Goal: Task Accomplishment & Management: Manage account settings

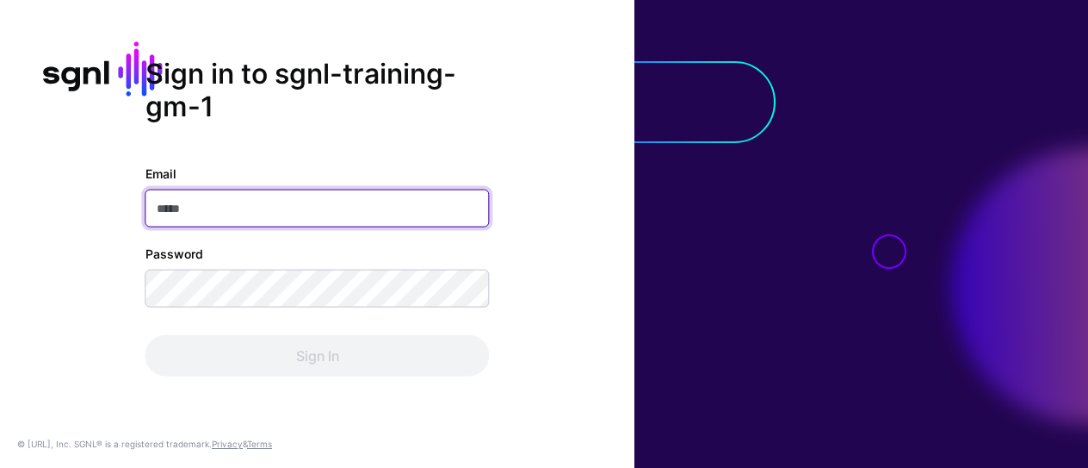
click at [284, 210] on input "Email" at bounding box center [318, 208] width 344 height 38
paste input "**********"
type input "**********"
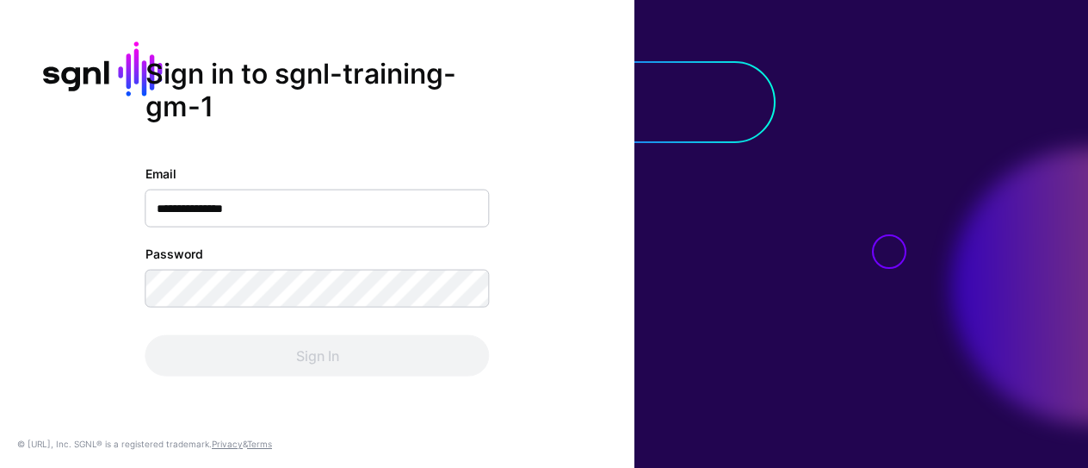
click at [131, 382] on div "**********" at bounding box center [317, 234] width 635 height 354
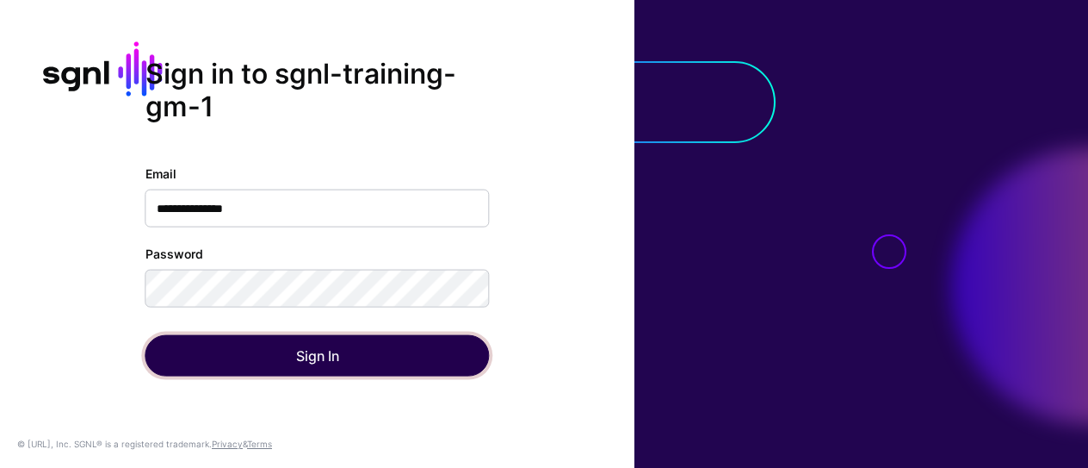
click at [247, 352] on button "Sign In" at bounding box center [318, 355] width 344 height 41
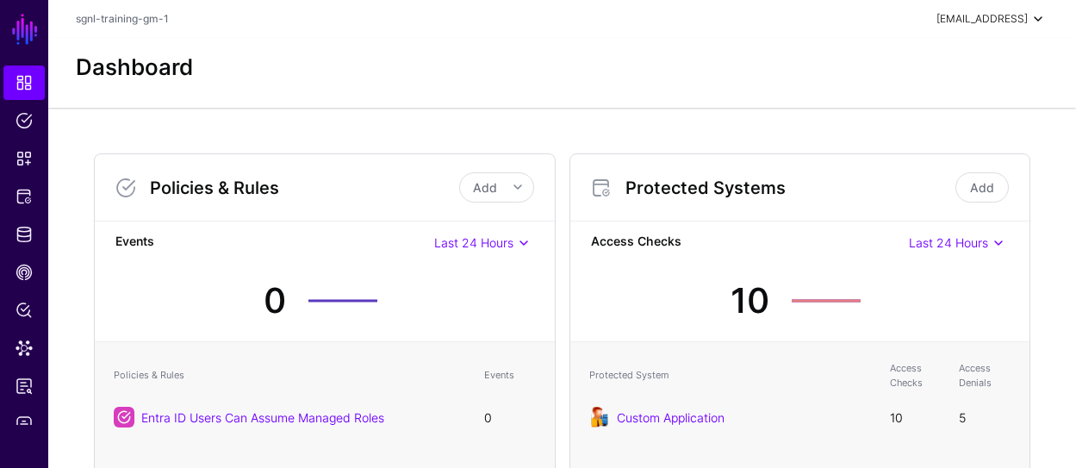
click at [1023, 16] on div "[EMAIL_ADDRESS]" at bounding box center [981, 19] width 91 height 16
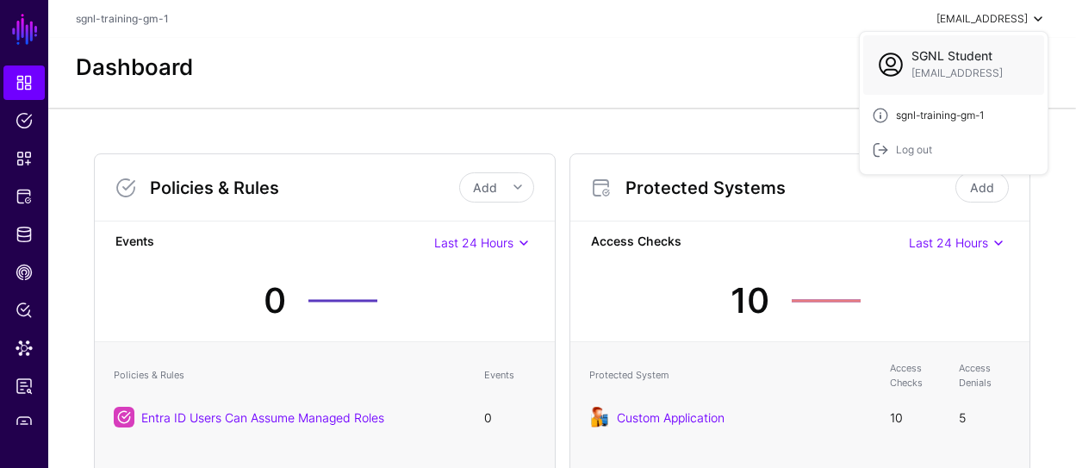
click at [947, 120] on span "sgnl-training-gm-1" at bounding box center [940, 116] width 88 height 16
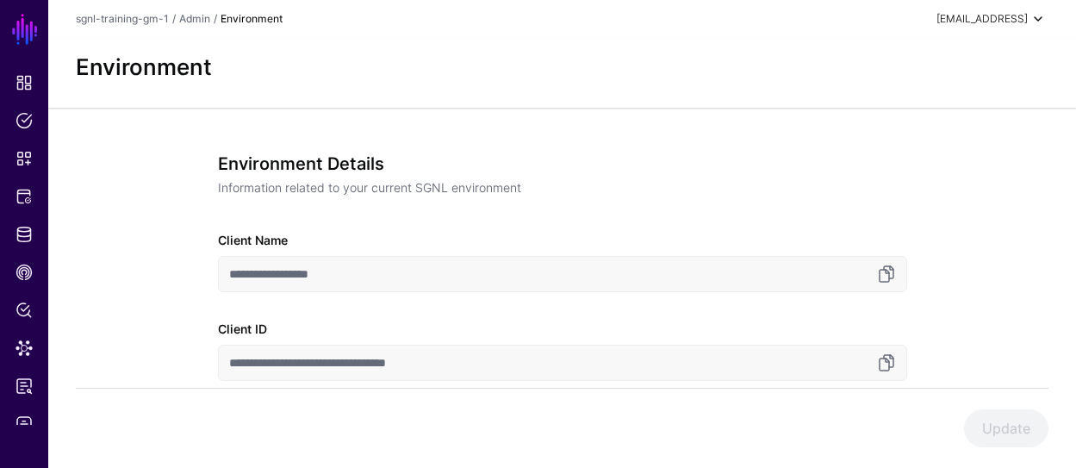
click at [966, 19] on div "[EMAIL_ADDRESS]" at bounding box center [981, 19] width 91 height 16
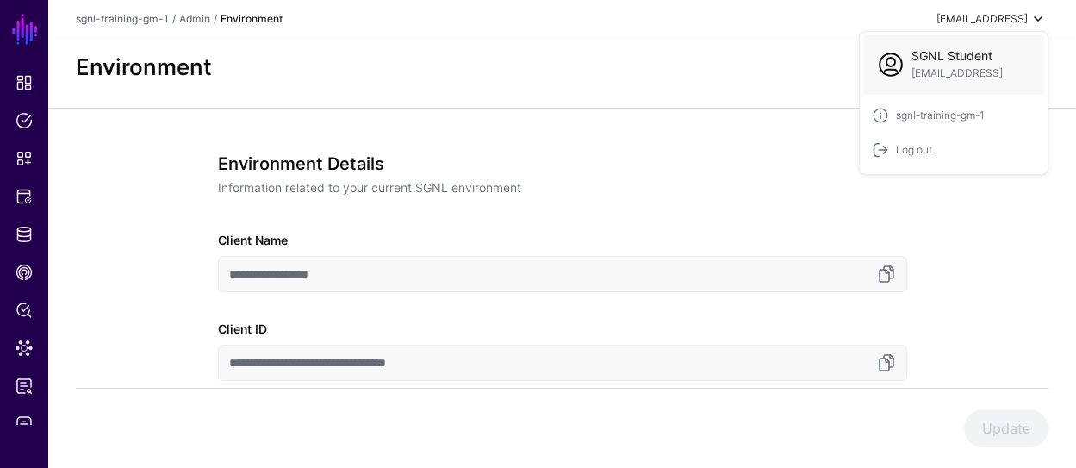
click at [954, 63] on span "SGNL Student" at bounding box center [969, 56] width 116 height 15
click at [957, 55] on span "SGNL Student" at bounding box center [969, 56] width 116 height 15
click at [947, 76] on span "[EMAIL_ADDRESS]" at bounding box center [969, 73] width 116 height 16
click at [945, 117] on span "sgnl-training-gm-1" at bounding box center [940, 116] width 88 height 16
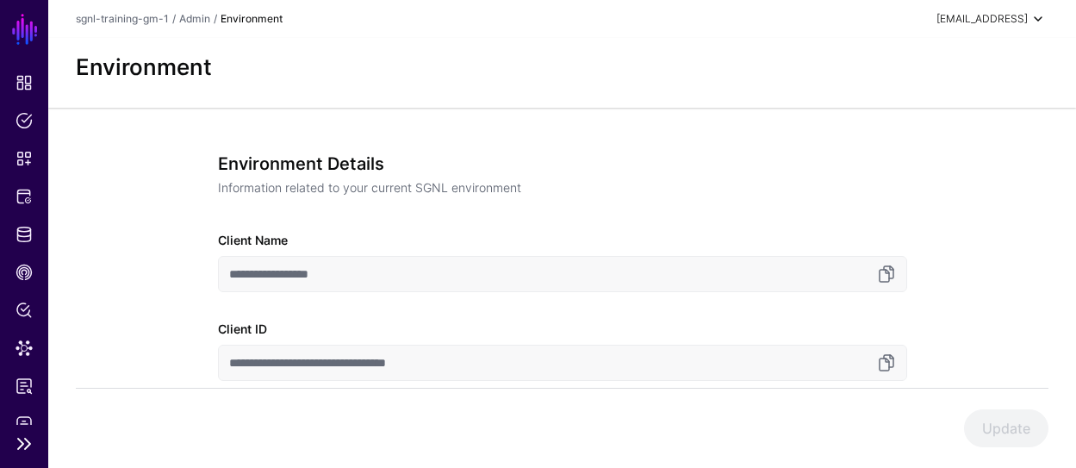
click at [20, 33] on link "SGNL" at bounding box center [24, 29] width 29 height 38
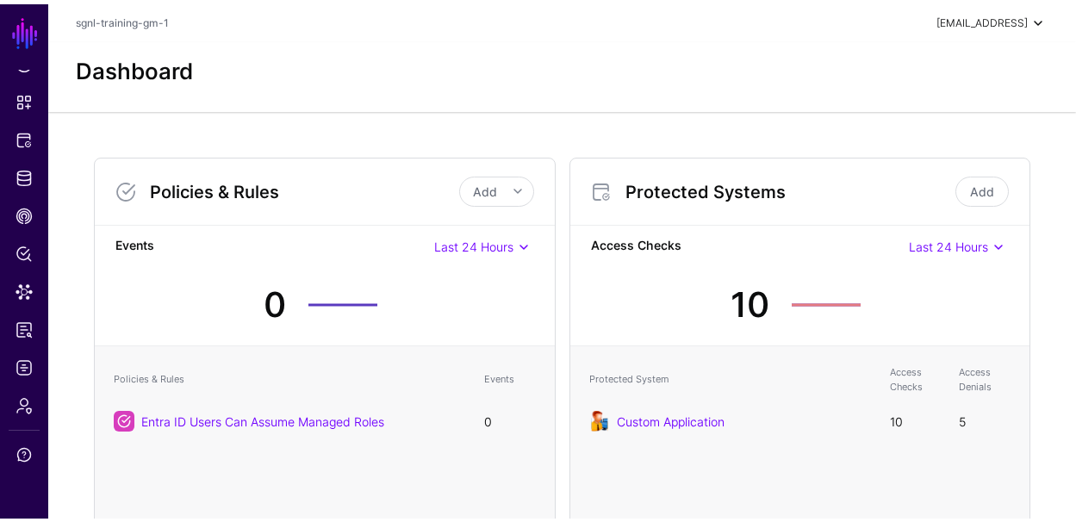
scroll to position [53, 0]
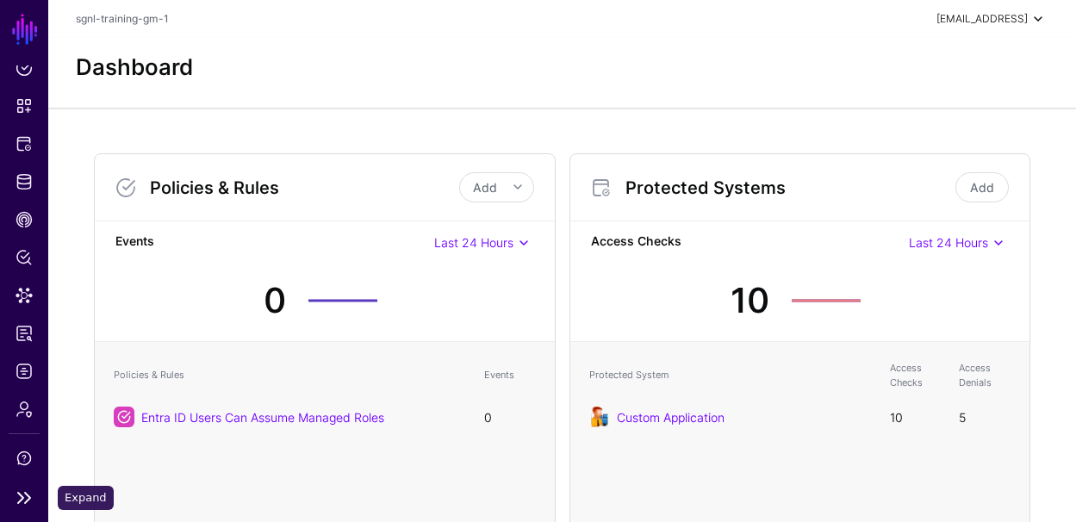
click at [23, 467] on link at bounding box center [24, 497] width 48 height 21
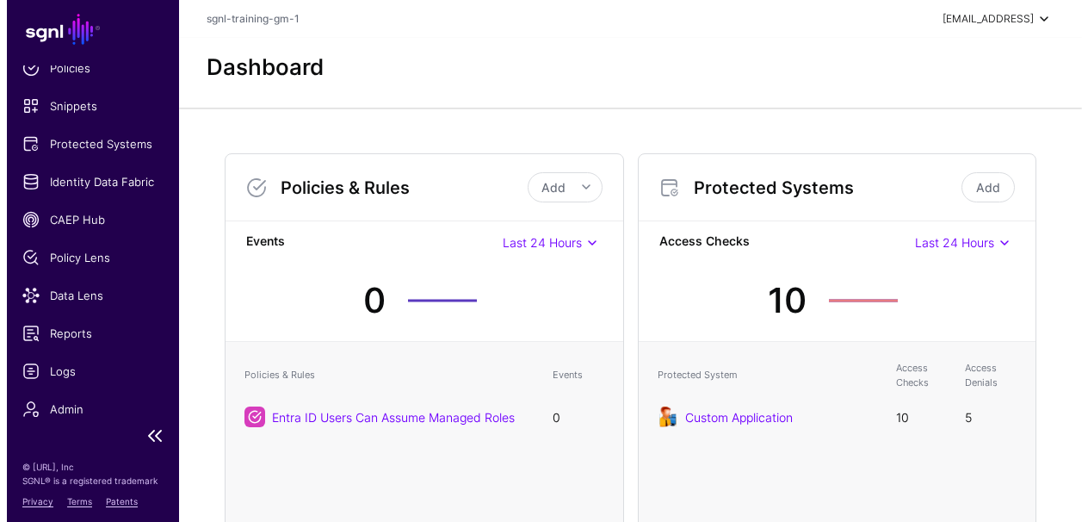
scroll to position [107, 0]
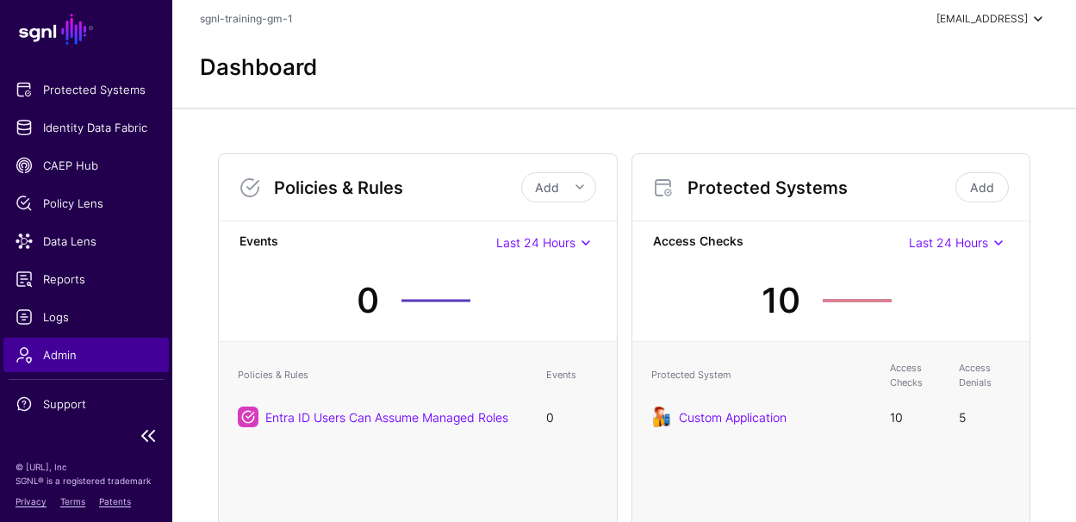
click at [40, 354] on span "Admin" at bounding box center [86, 354] width 141 height 17
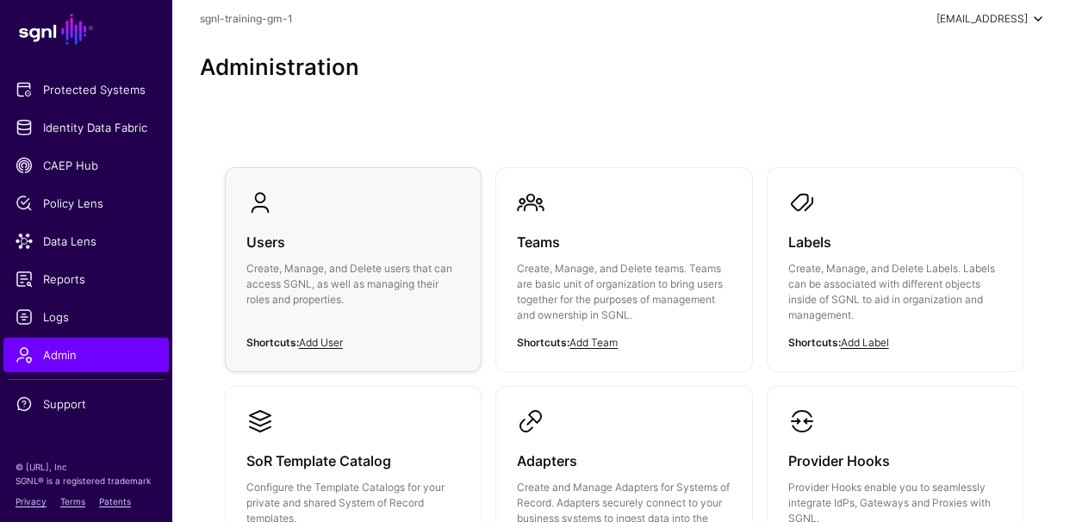
click at [280, 249] on h3 "Users" at bounding box center [353, 242] width 214 height 24
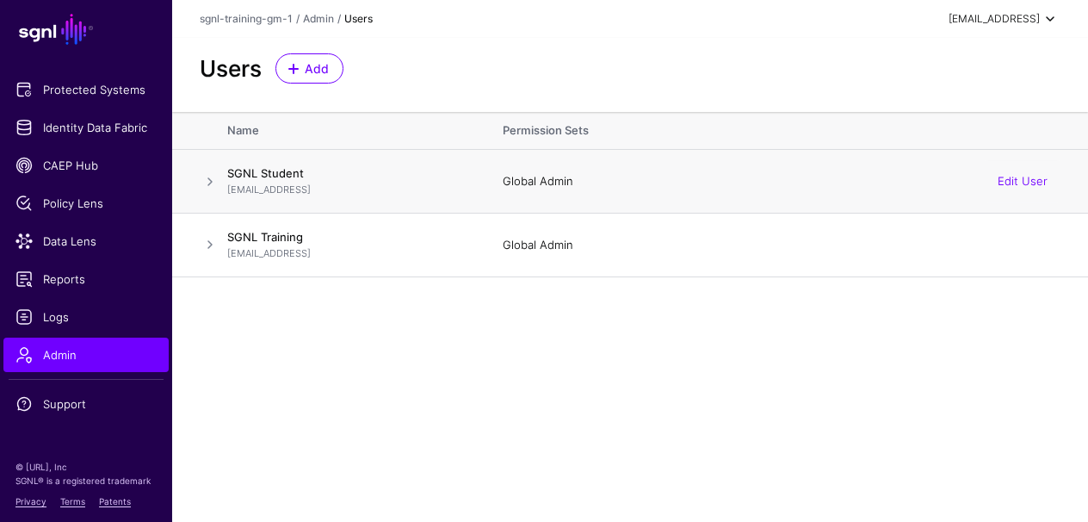
click at [210, 183] on span at bounding box center [210, 181] width 21 height 21
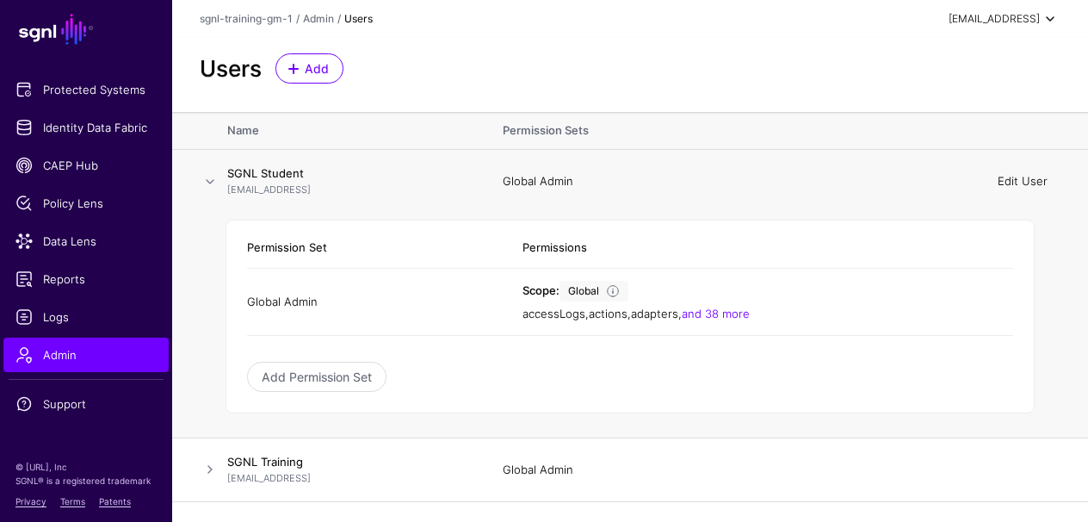
click at [1007, 184] on link "Edit User" at bounding box center [1023, 181] width 50 height 14
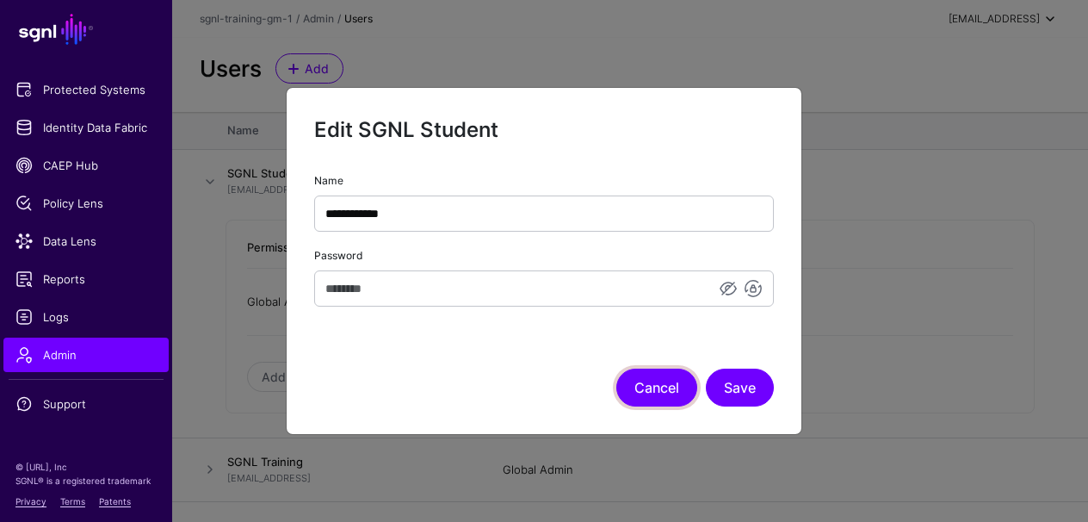
click at [655, 391] on button "Cancel" at bounding box center [657, 388] width 81 height 38
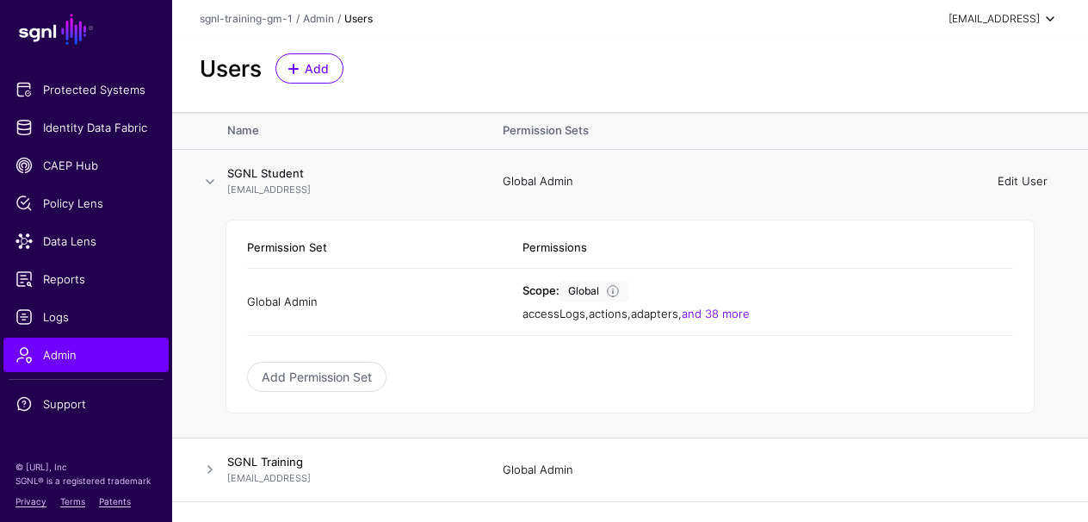
click at [1036, 183] on link "Edit User" at bounding box center [1023, 181] width 50 height 14
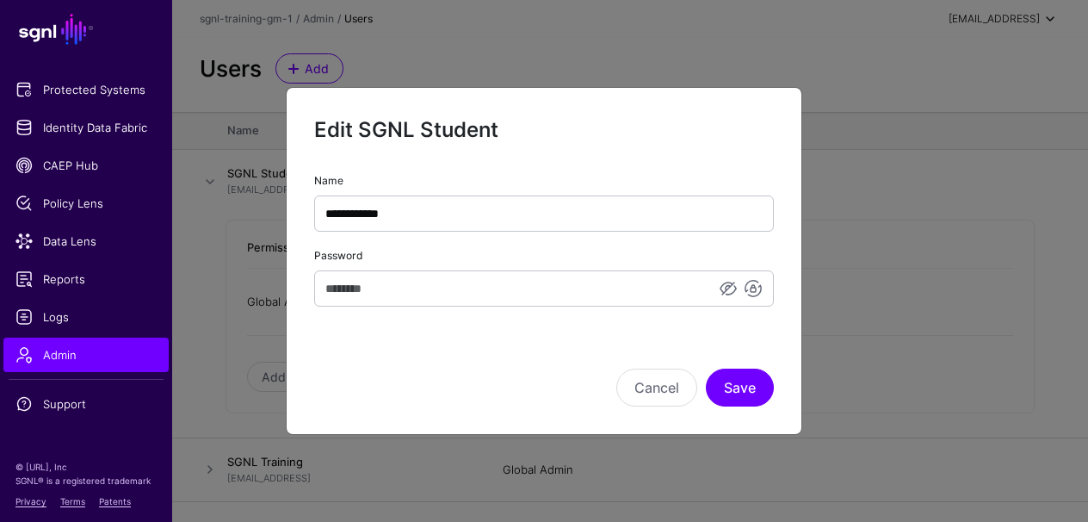
click at [360, 360] on div "Cancel Save" at bounding box center [544, 363] width 460 height 86
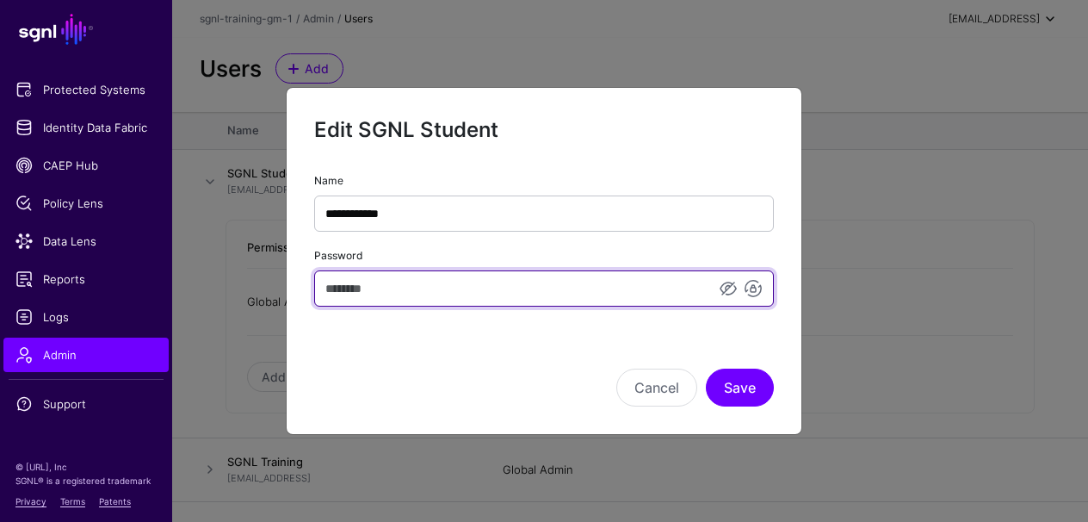
click at [368, 290] on input "Password" at bounding box center [544, 288] width 460 height 36
paste input "**********"
type input "**********"
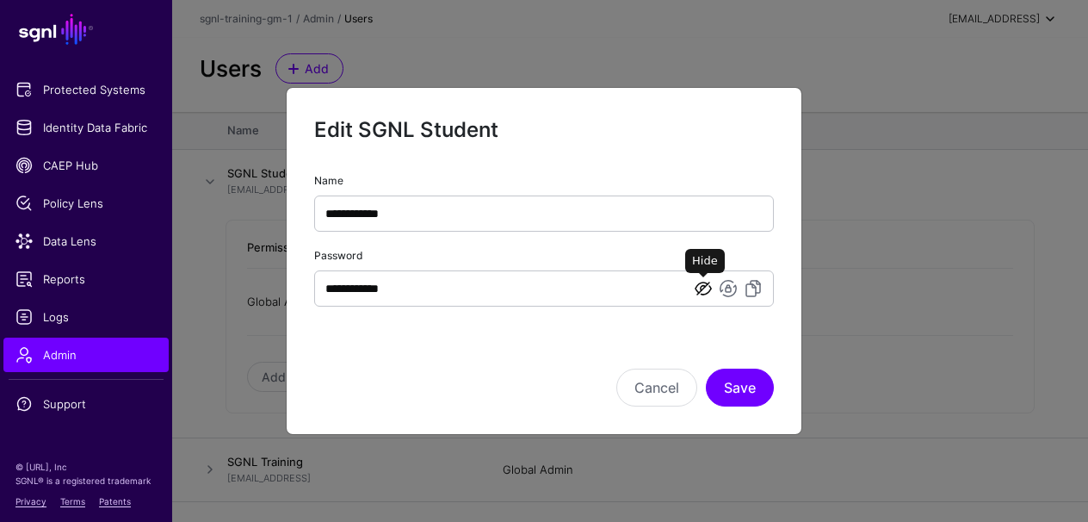
click at [702, 292] on link at bounding box center [703, 288] width 21 height 21
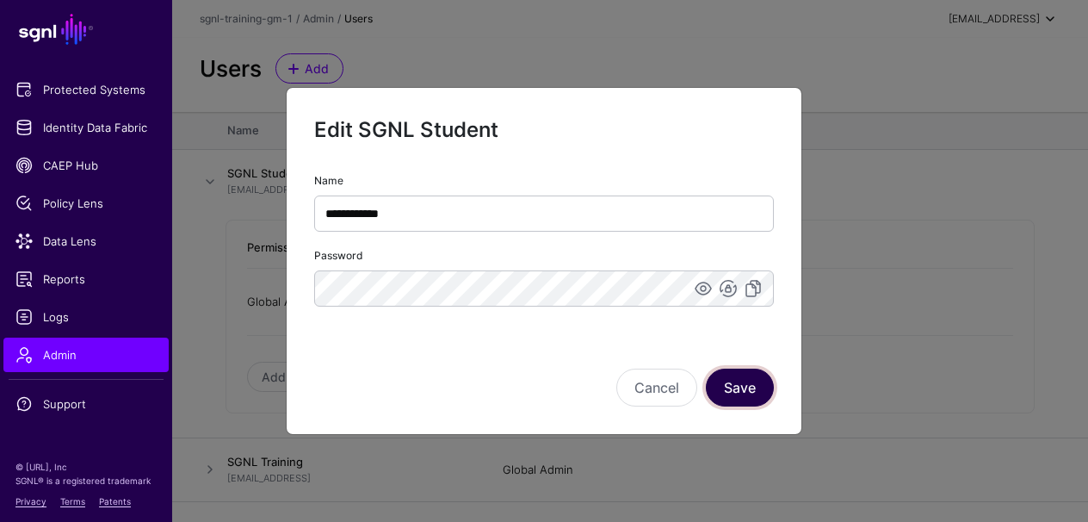
click at [731, 388] on button "Save" at bounding box center [740, 388] width 68 height 38
